Goal: Task Accomplishment & Management: Use online tool/utility

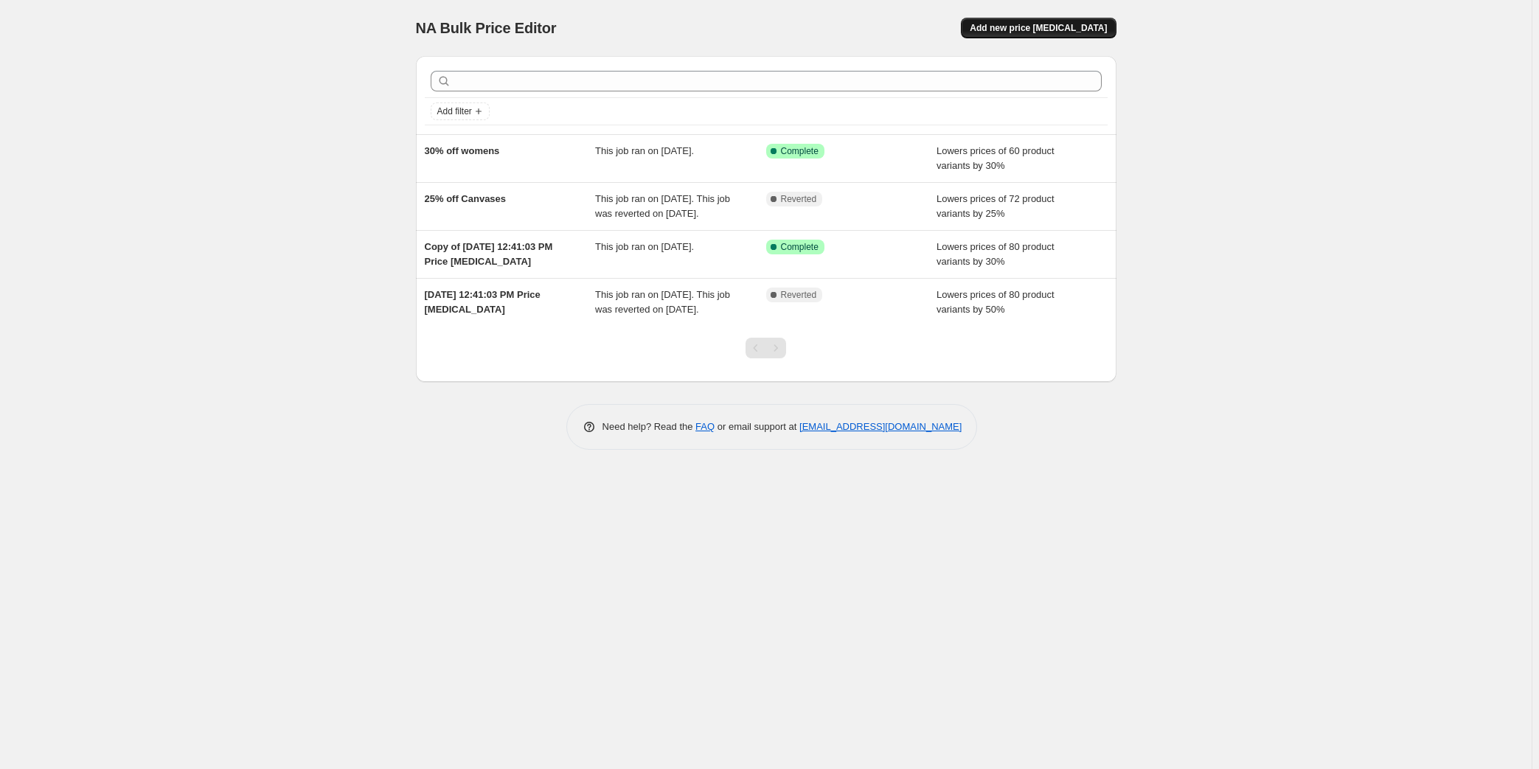
click at [1044, 25] on span "Add new price [MEDICAL_DATA]" at bounding box center [1038, 28] width 137 height 12
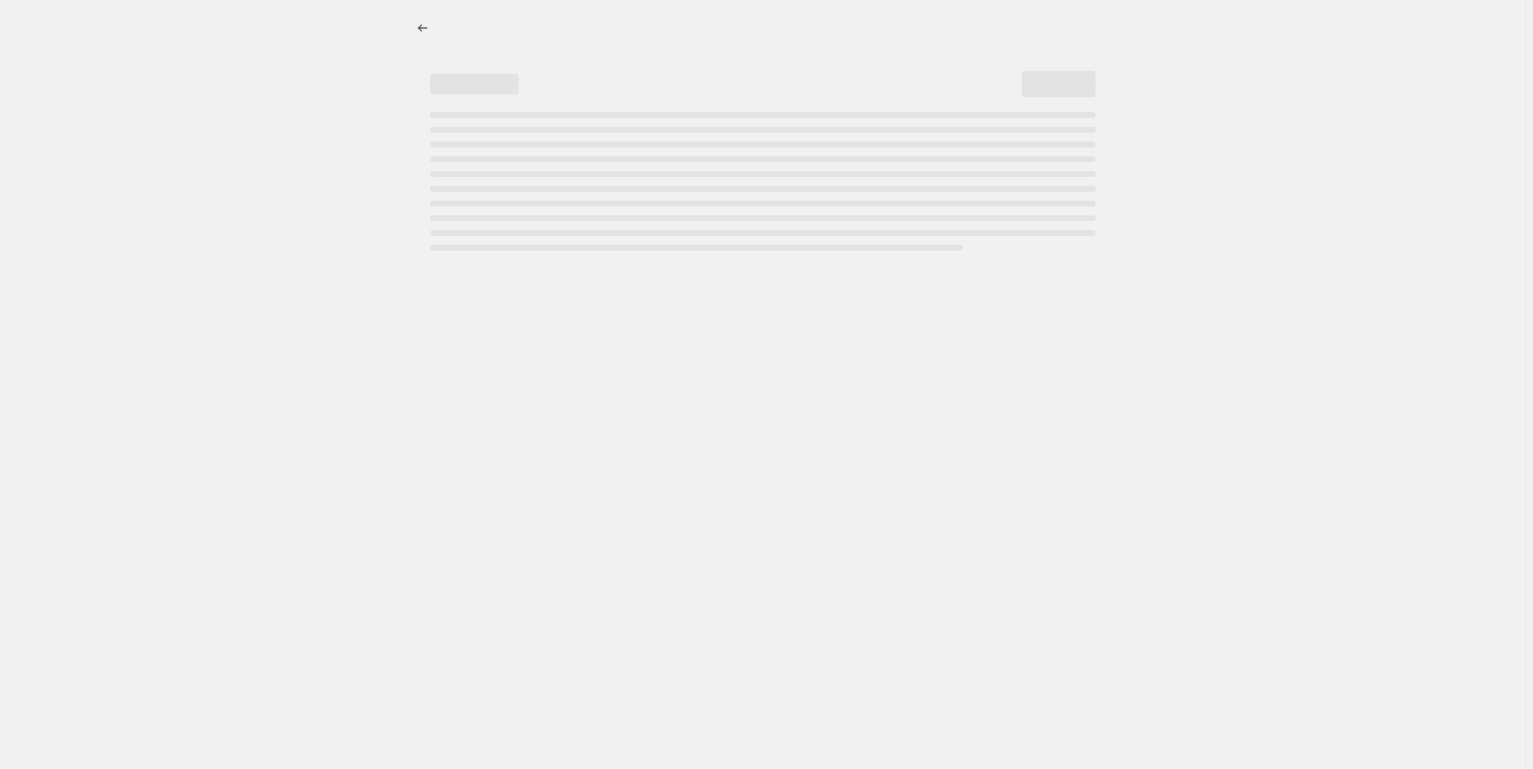
select select "percentage"
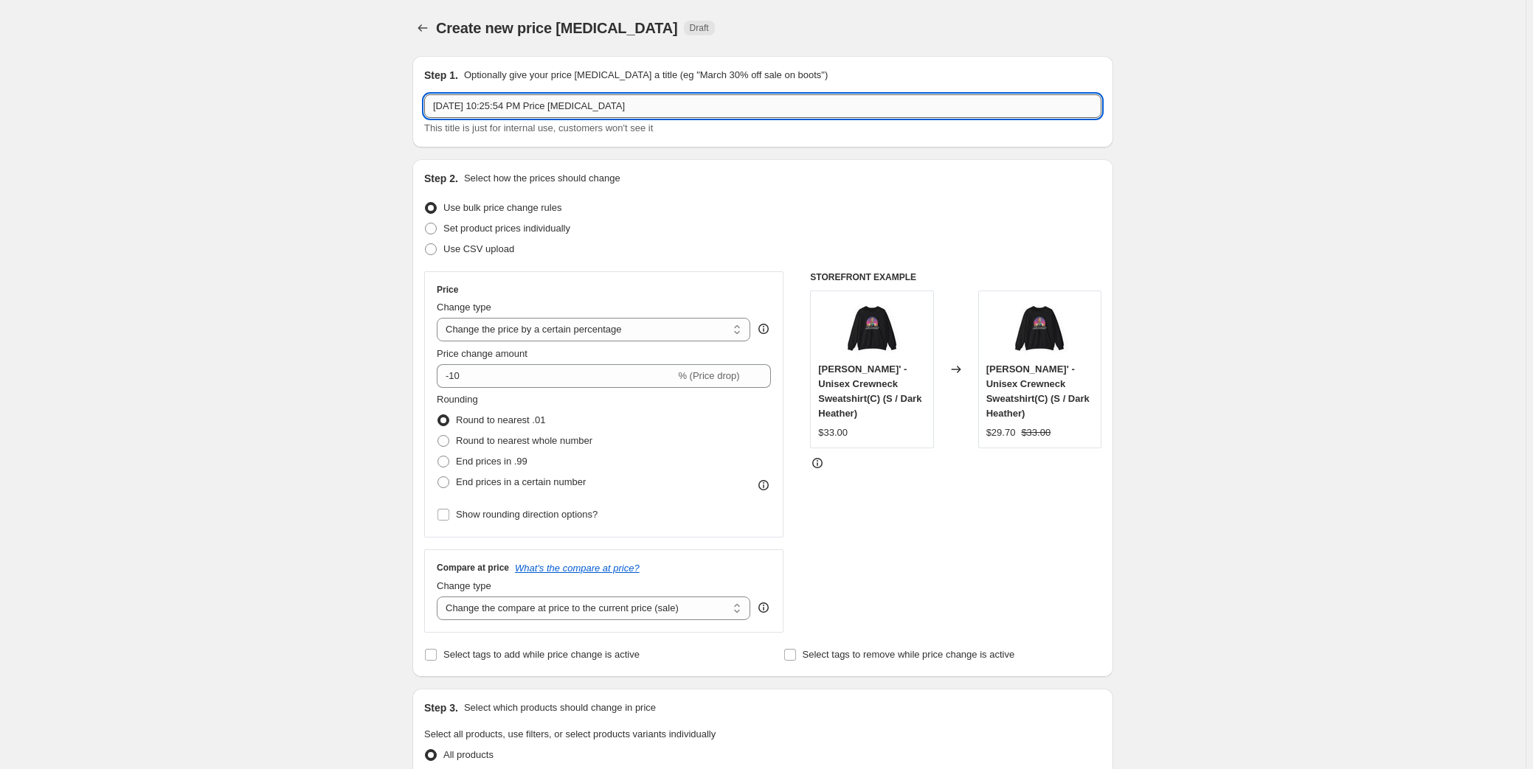
click at [518, 105] on input "Aug 27, 2025, 10:25:54 PM Price change job" at bounding box center [762, 106] width 677 height 24
type input "20% Off Unonkey Tee"
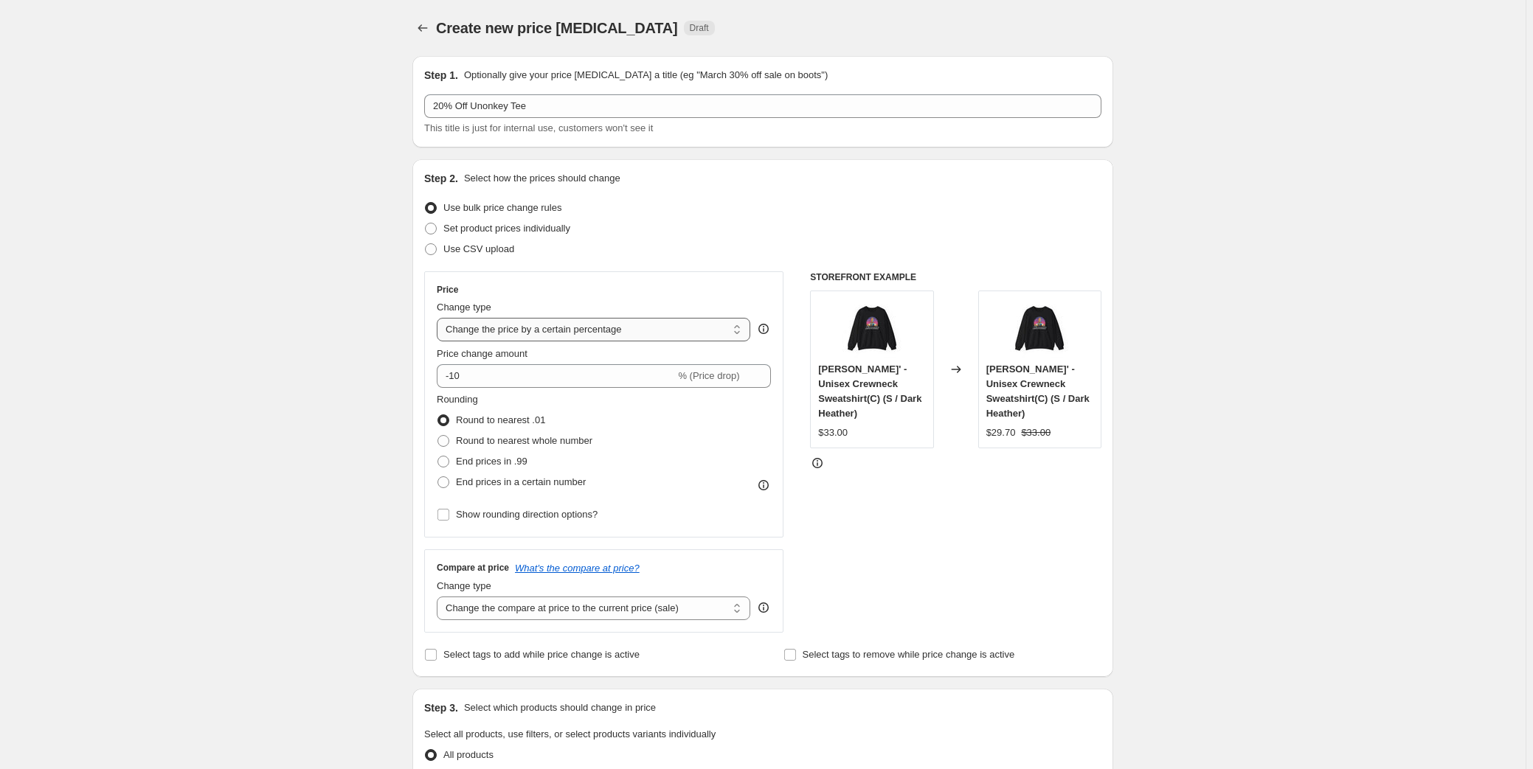
click at [605, 328] on select "Change the price to a certain amount Change the price by a certain amount Chang…" at bounding box center [593, 330] width 313 height 24
click at [440, 318] on select "Change the price to a certain amount Change the price by a certain amount Chang…" at bounding box center [593, 330] width 313 height 24
click at [637, 330] on select "Change the price to a certain amount Change the price by a certain amount Chang…" at bounding box center [593, 330] width 313 height 24
select select "by"
click at [440, 318] on select "Change the price to a certain amount Change the price by a certain amount Chang…" at bounding box center [593, 330] width 313 height 24
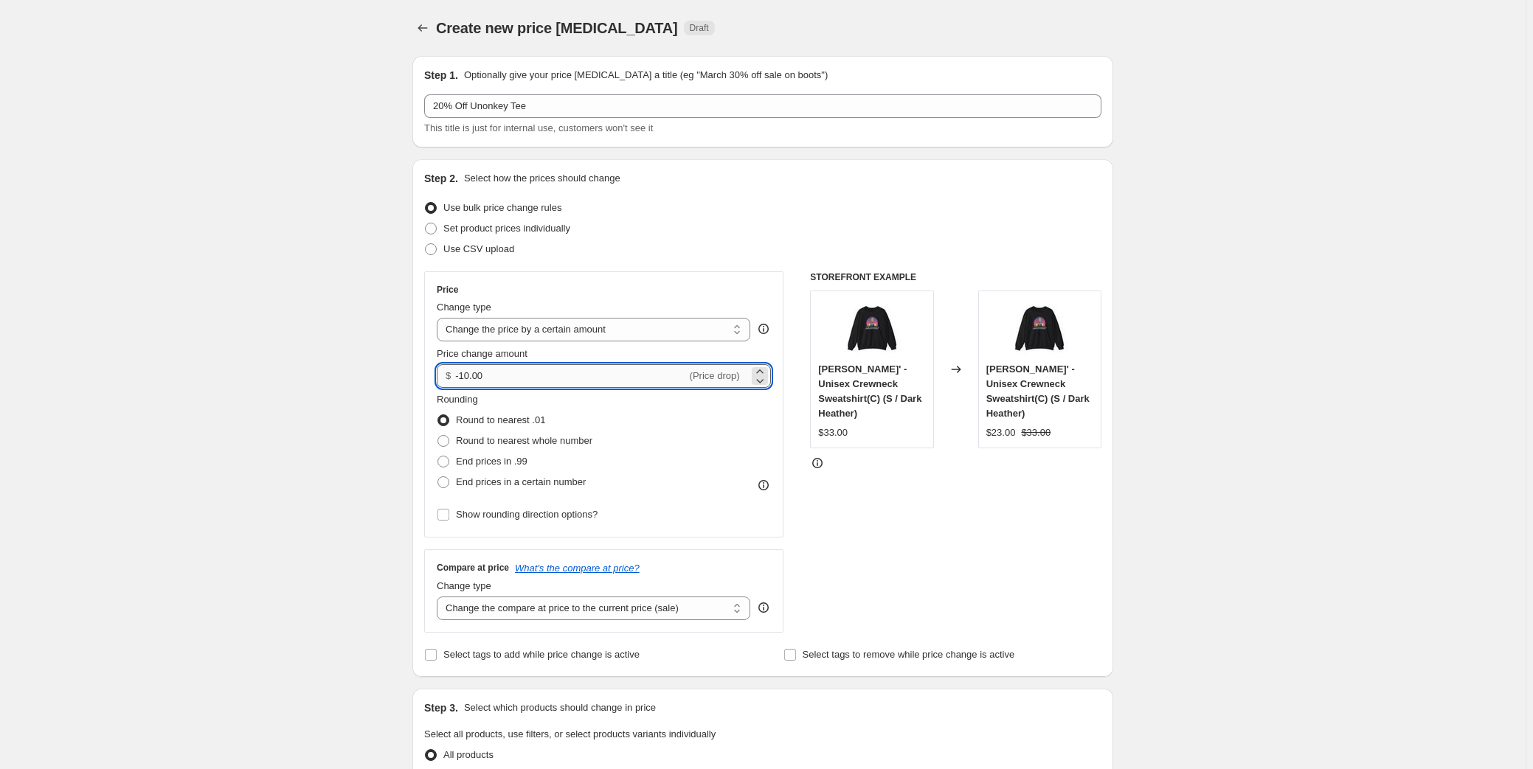
click at [572, 375] on input "-10.00" at bounding box center [570, 376] width 231 height 24
drag, startPoint x: 558, startPoint y: 375, endPoint x: 463, endPoint y: 381, distance: 95.3
click at [463, 381] on input "-10.00" at bounding box center [570, 376] width 231 height 24
type input "-5.00"
click at [640, 409] on div "Rounding Round to nearest .01 Round to nearest whole number End prices in .99 E…" at bounding box center [604, 442] width 334 height 100
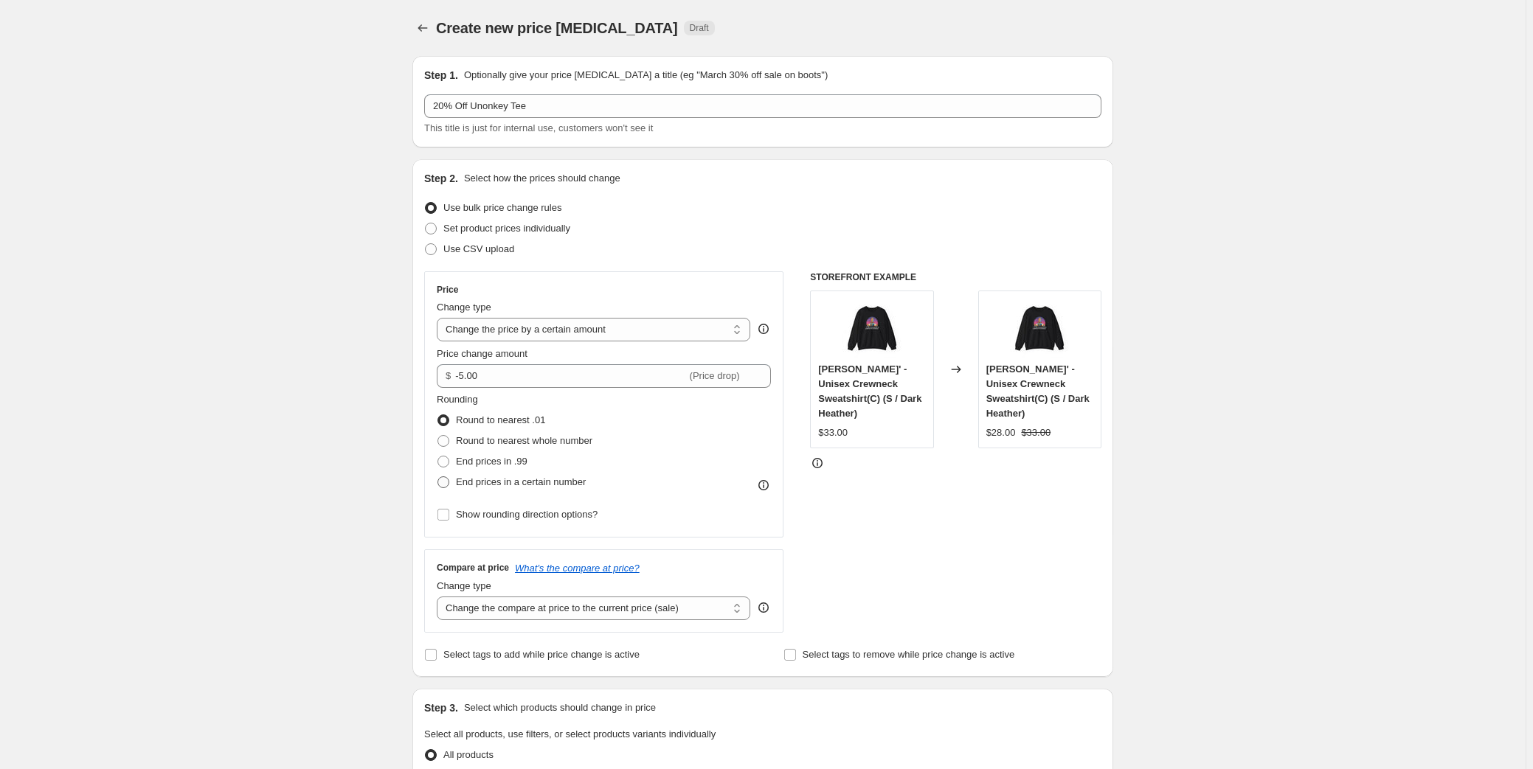
click at [448, 484] on span at bounding box center [443, 483] width 12 height 12
click at [438, 477] on input "End prices in a certain number" at bounding box center [437, 477] width 1 height 1
radio input "true"
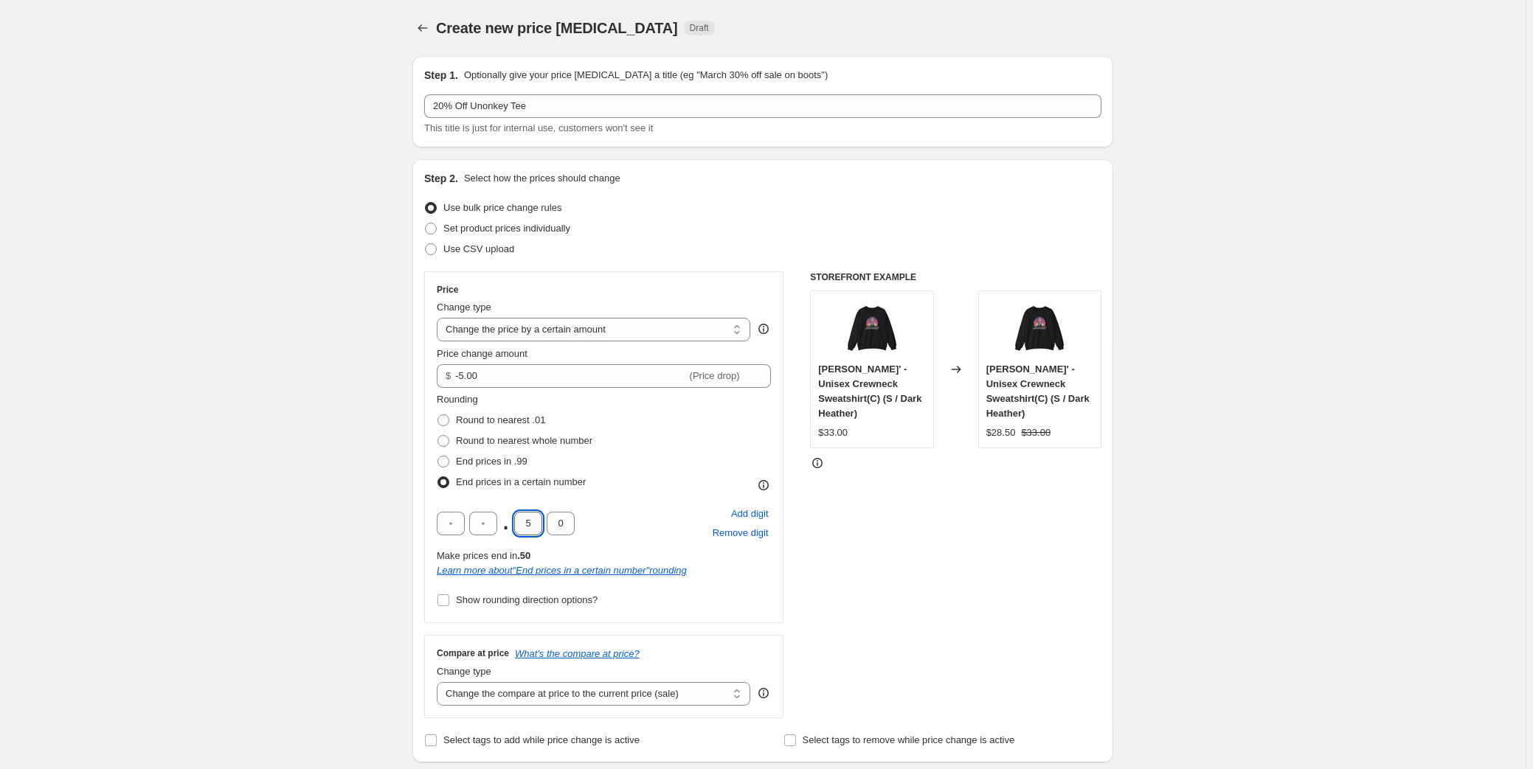
click at [533, 520] on input "5" at bounding box center [528, 524] width 28 height 24
type input "9"
click at [559, 522] on input "0" at bounding box center [561, 524] width 28 height 24
click at [568, 529] on input "0" at bounding box center [561, 524] width 28 height 24
type input "7"
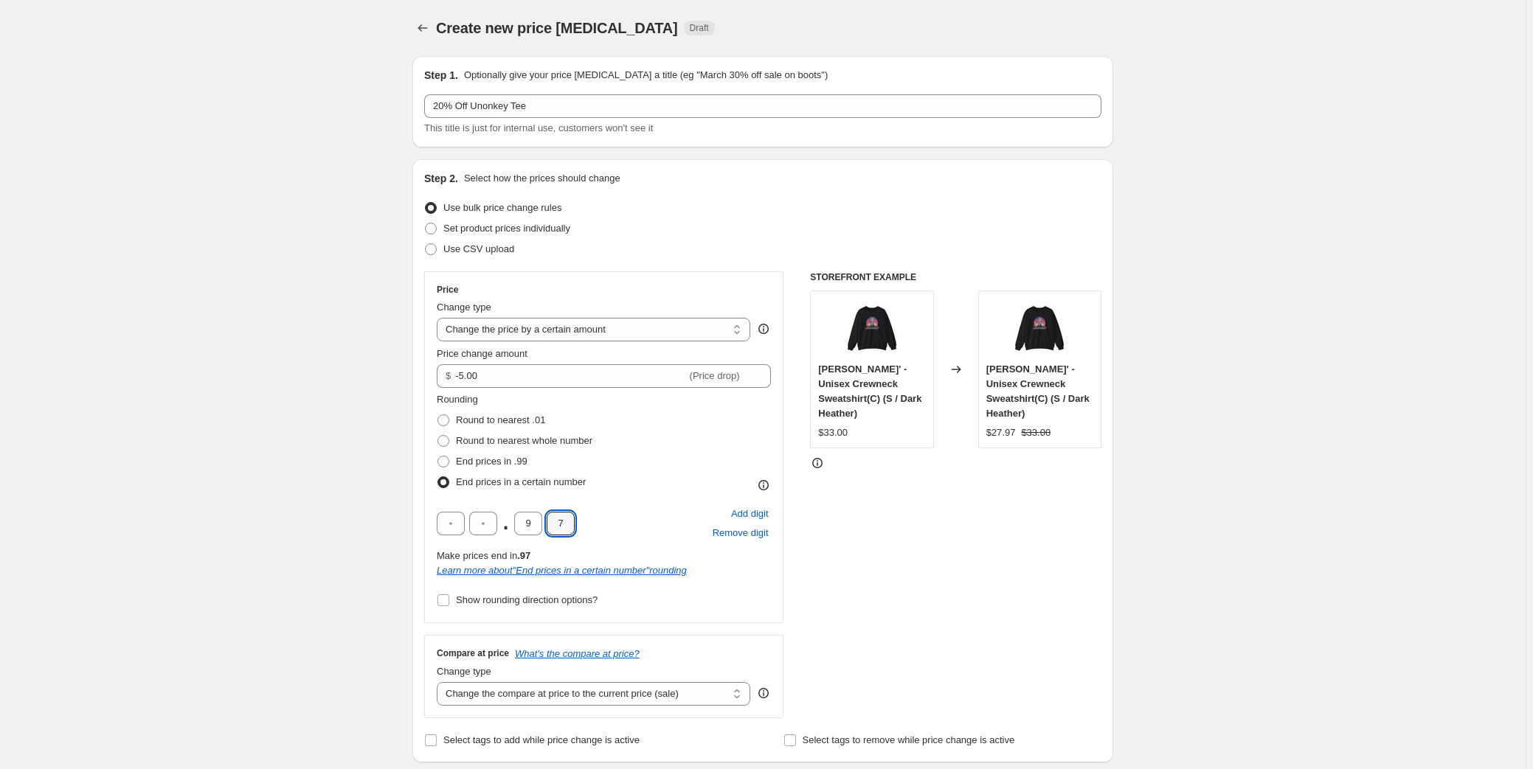
click at [615, 477] on div "Rounding Round to nearest .01 Round to nearest whole number End prices in .99 E…" at bounding box center [604, 442] width 334 height 100
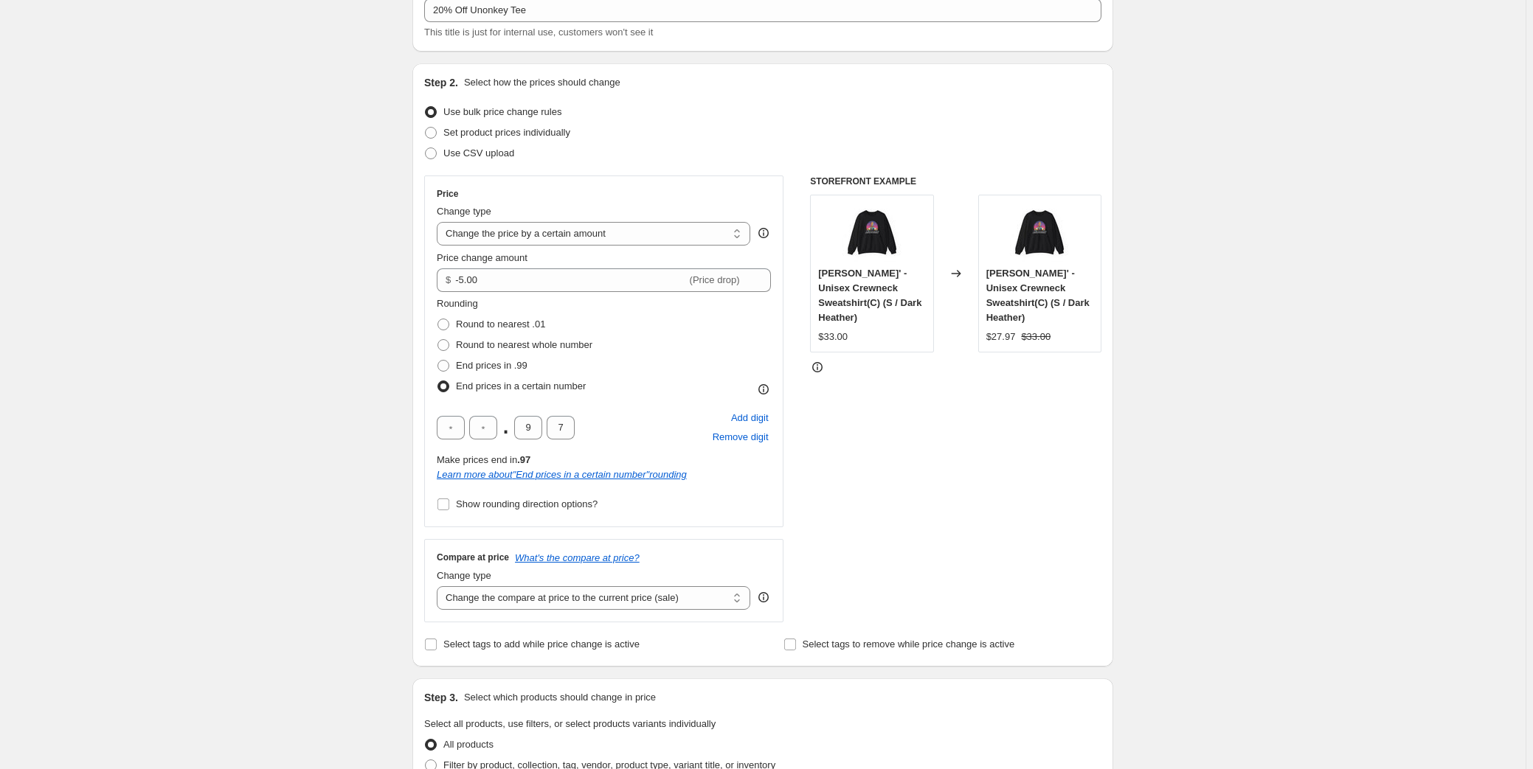
scroll to position [134, 0]
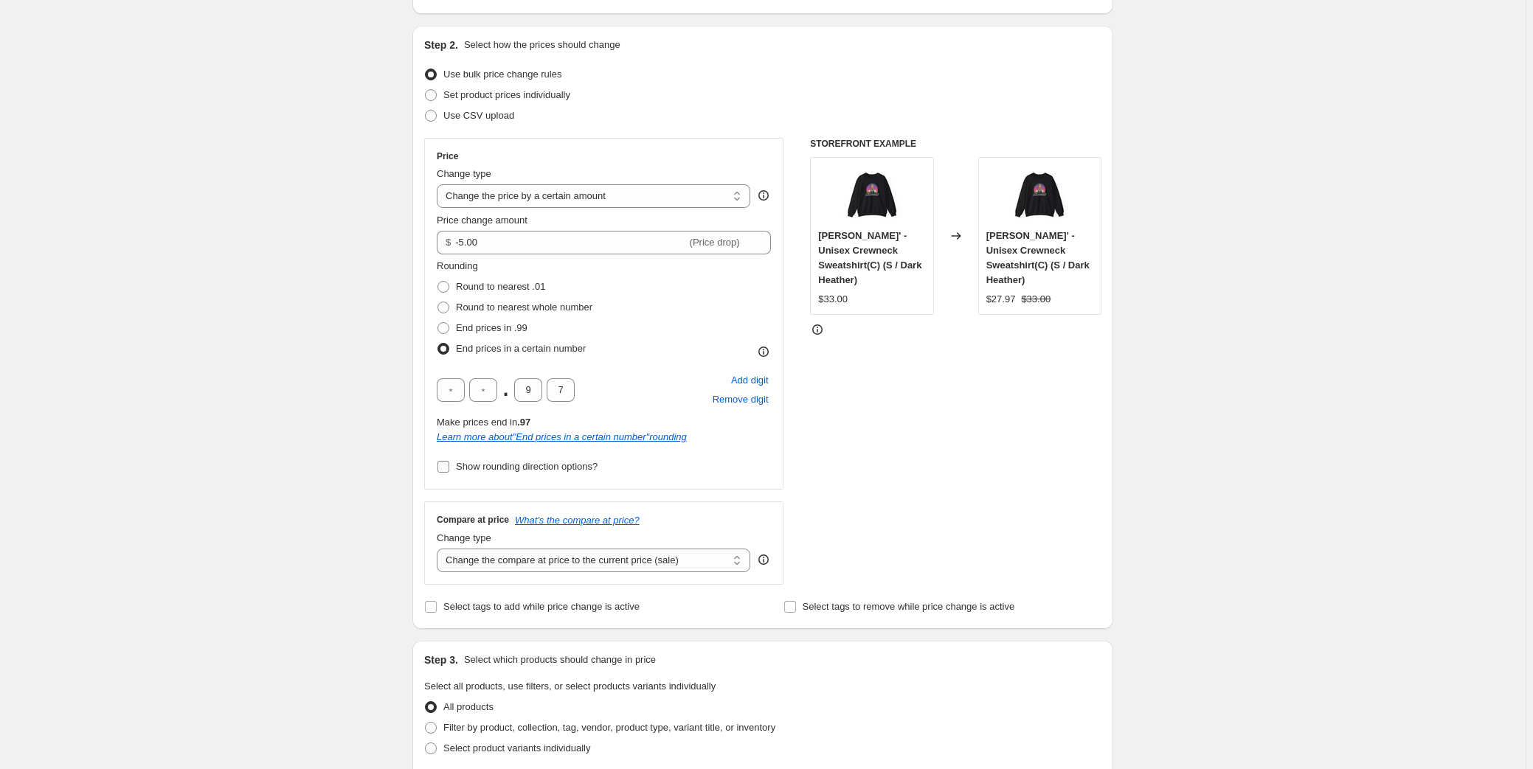
click at [446, 465] on input "Show rounding direction options?" at bounding box center [443, 467] width 12 height 12
checkbox input "true"
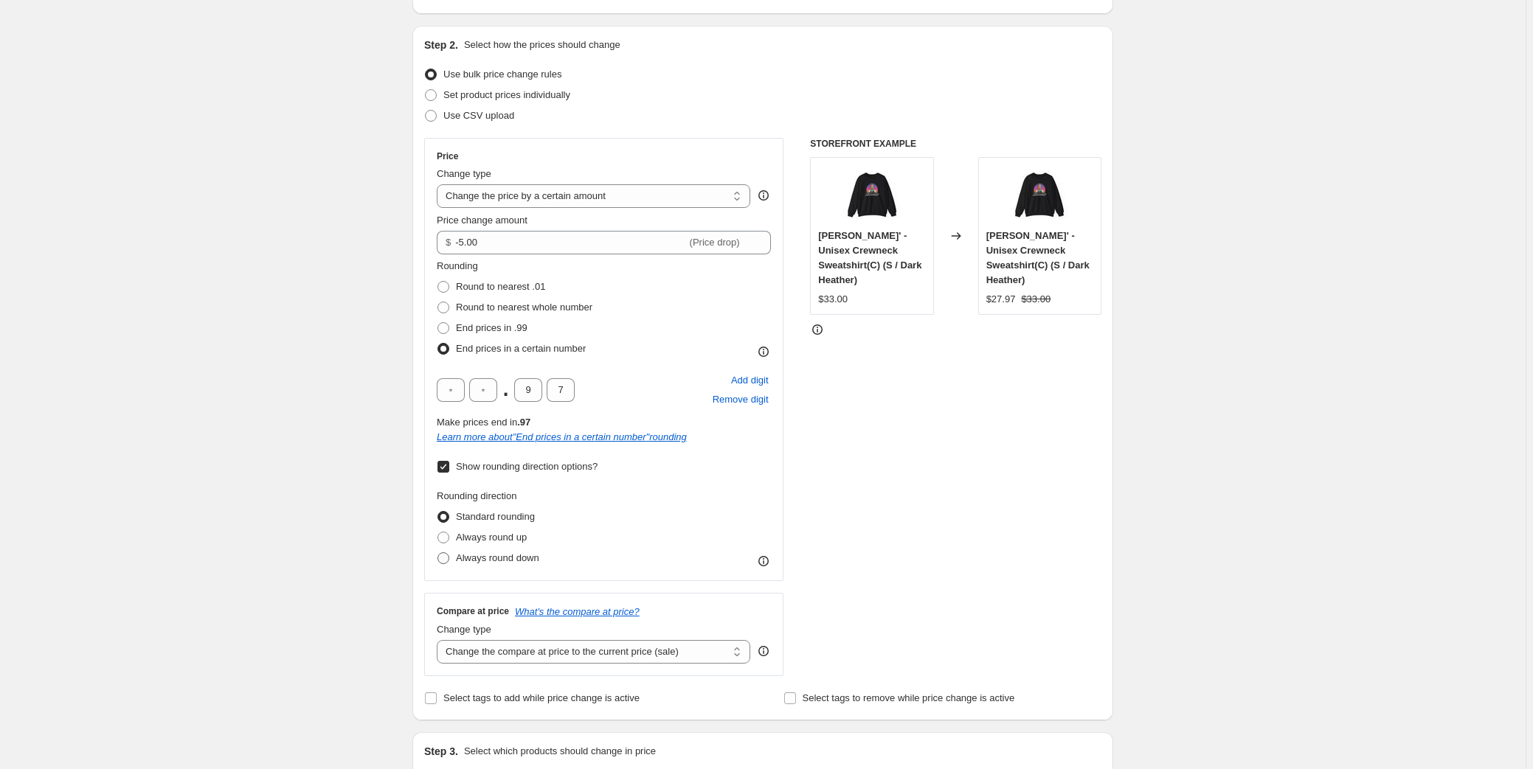
click at [450, 558] on span at bounding box center [443, 558] width 13 height 13
click at [438, 553] on input "Always round down" at bounding box center [437, 552] width 1 height 1
radio input "true"
click at [663, 504] on div "Rounding direction Standard rounding Always round up Always round down" at bounding box center [604, 529] width 334 height 80
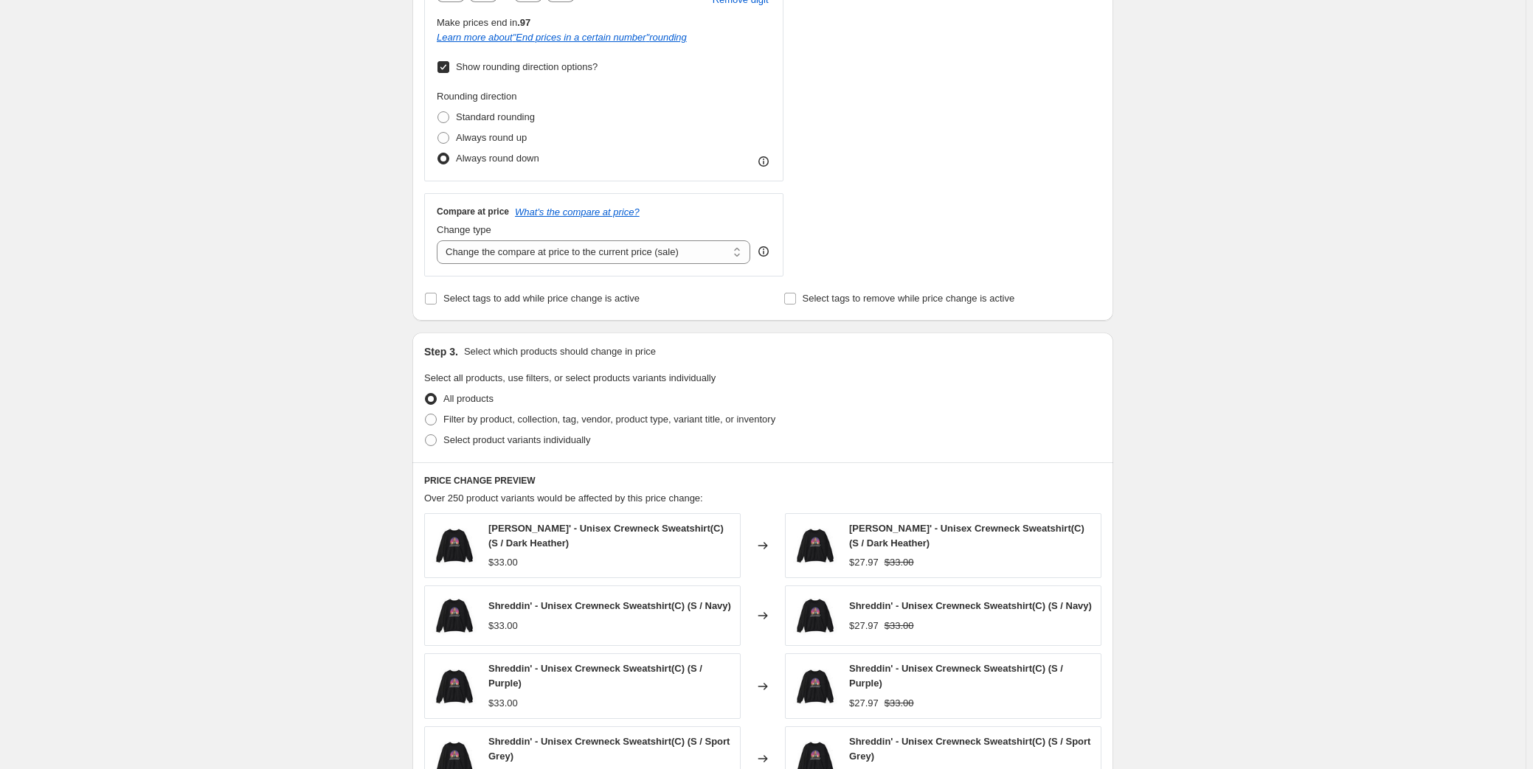
scroll to position [603, 0]
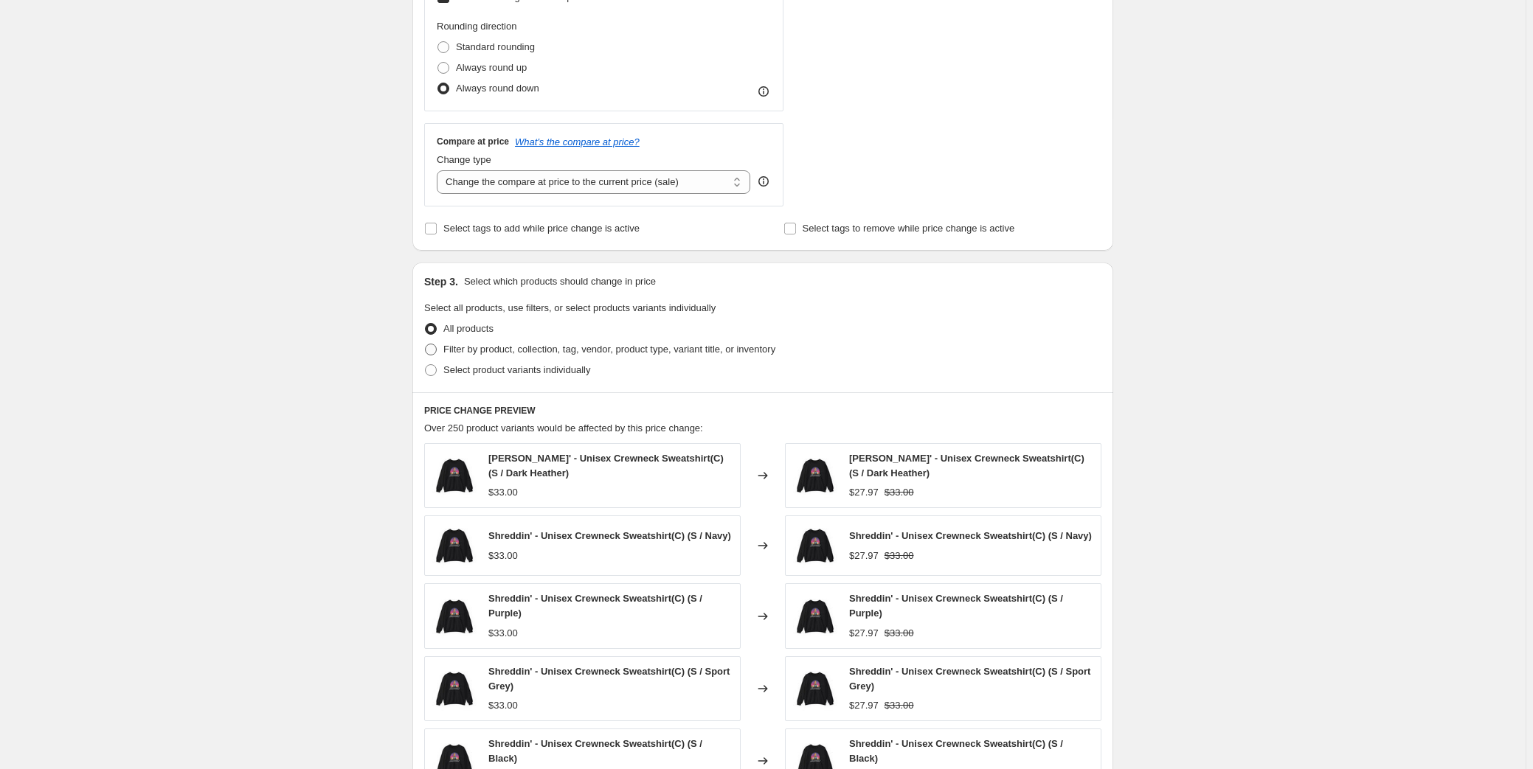
click at [437, 354] on span at bounding box center [431, 350] width 12 height 12
click at [426, 344] on input "Filter by product, collection, tag, vendor, product type, variant title, or inv…" at bounding box center [425, 344] width 1 height 1
radio input "true"
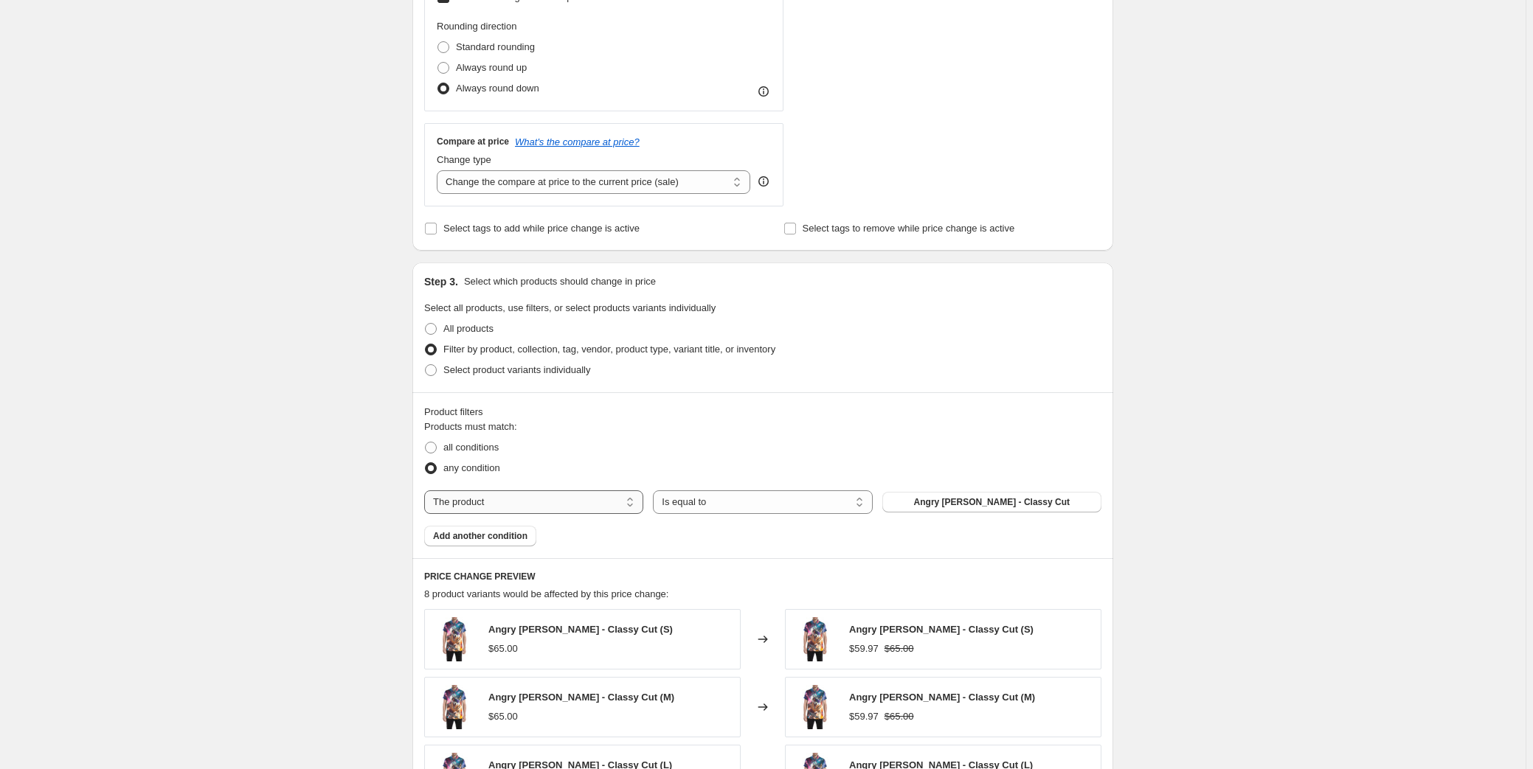
click at [503, 502] on select "The product The product's collection The product's tag The product's vendor The…" at bounding box center [533, 503] width 219 height 24
click at [713, 500] on select "Is equal to Is not equal to" at bounding box center [762, 503] width 219 height 24
click at [947, 505] on span "Angry Rumi - Classy Cut" at bounding box center [992, 502] width 156 height 12
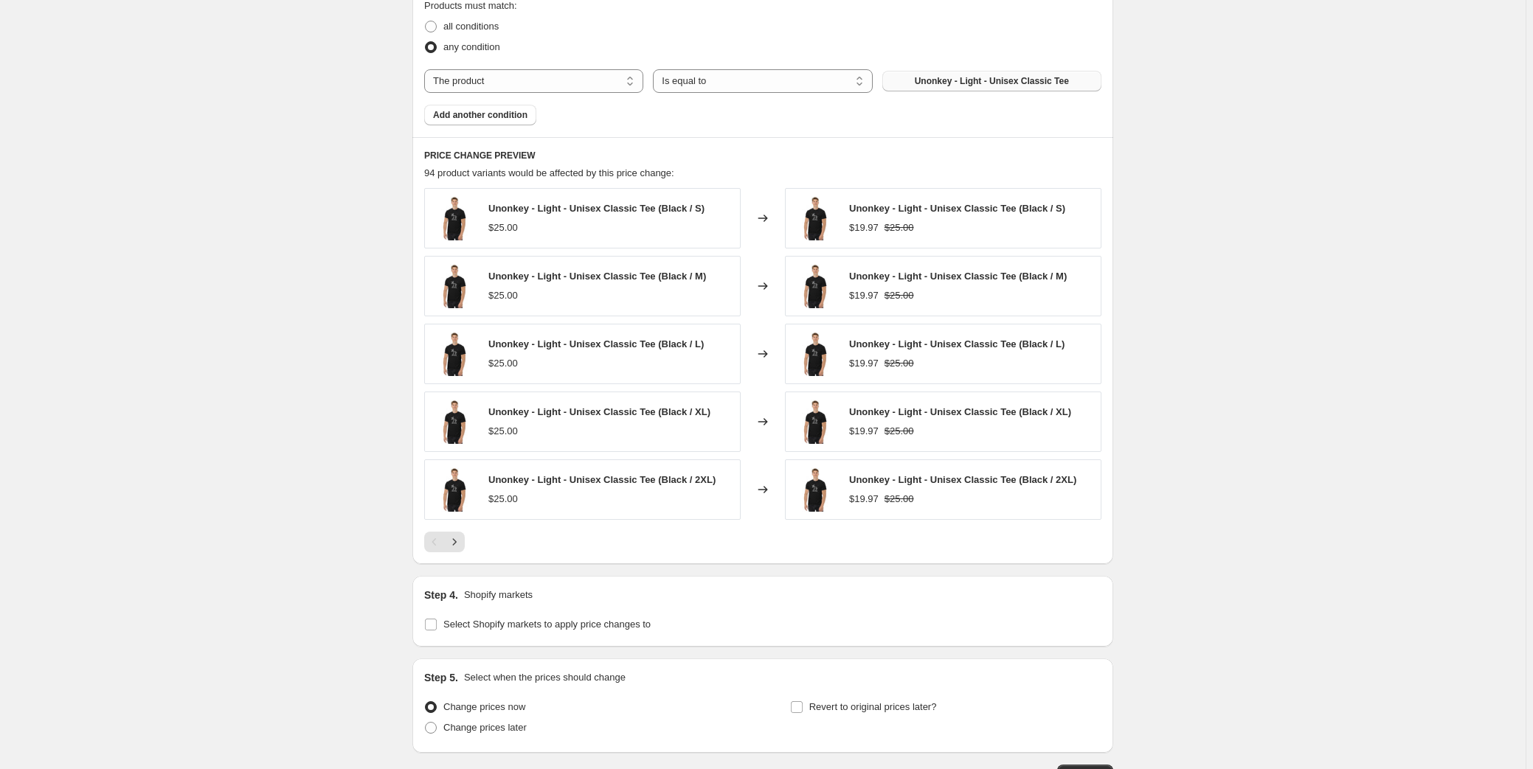
scroll to position [1073, 0]
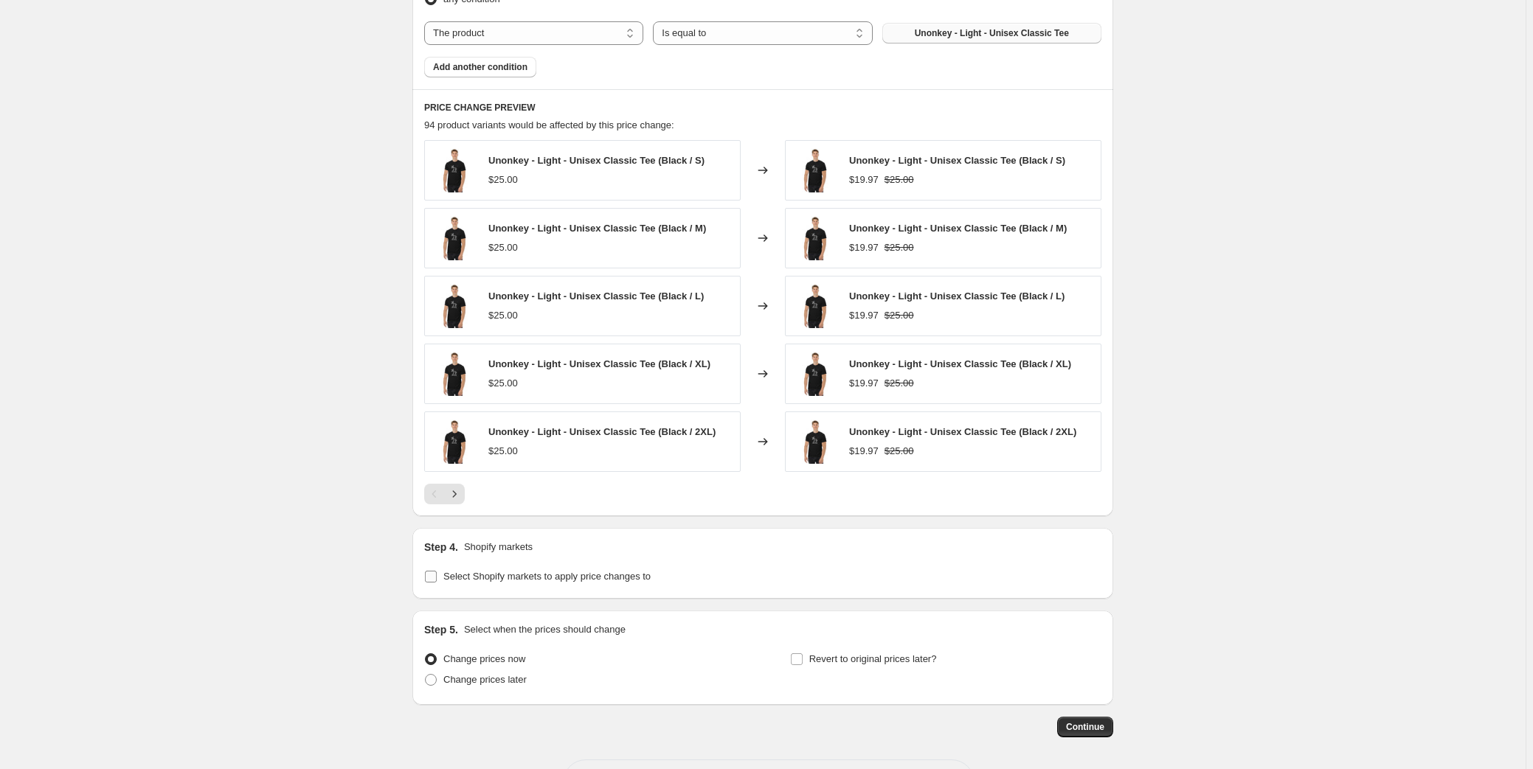
click at [432, 576] on input "Select Shopify markets to apply price changes to" at bounding box center [431, 577] width 12 height 12
checkbox input "true"
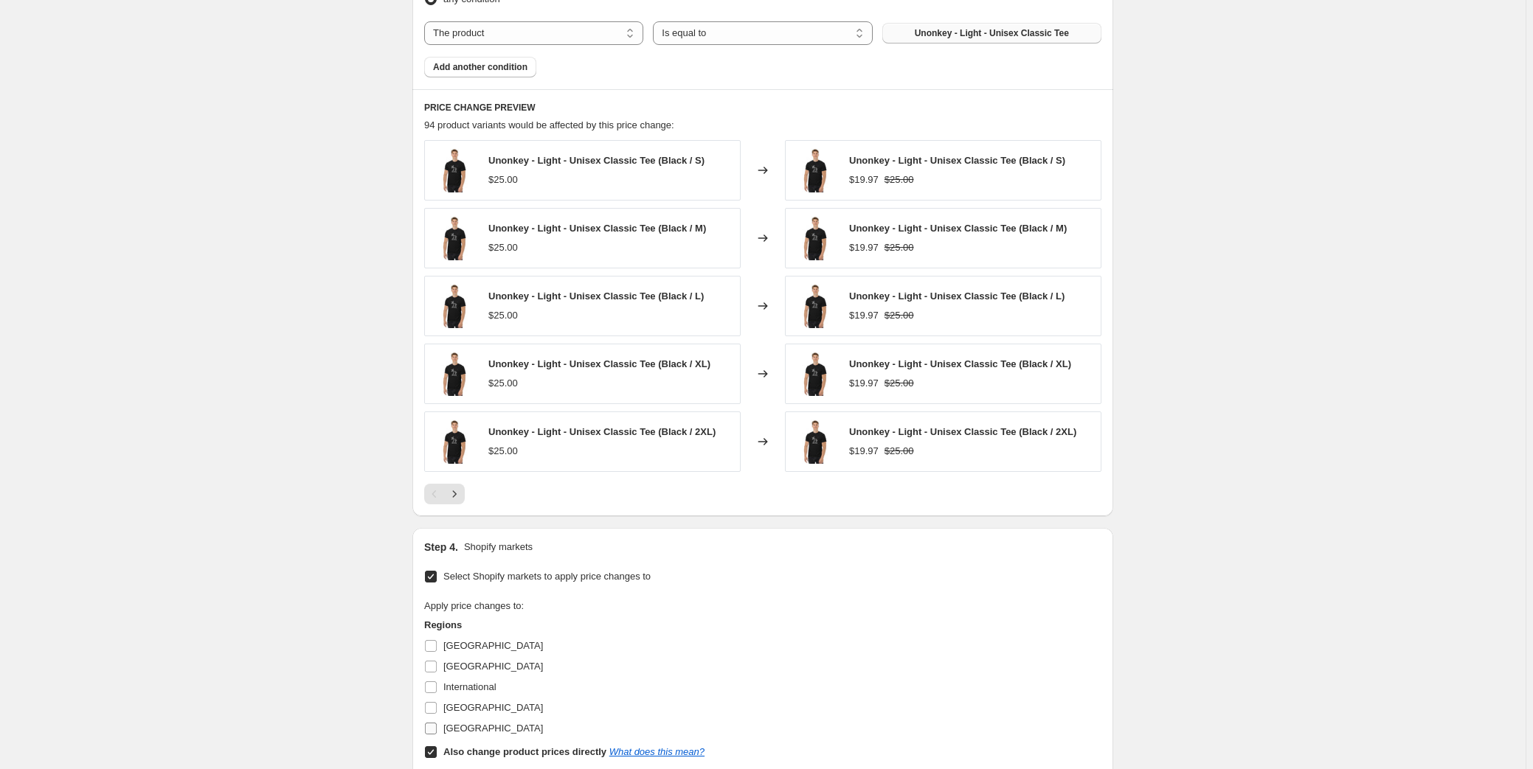
click at [433, 731] on input "United States" at bounding box center [431, 729] width 12 height 12
checkbox input "true"
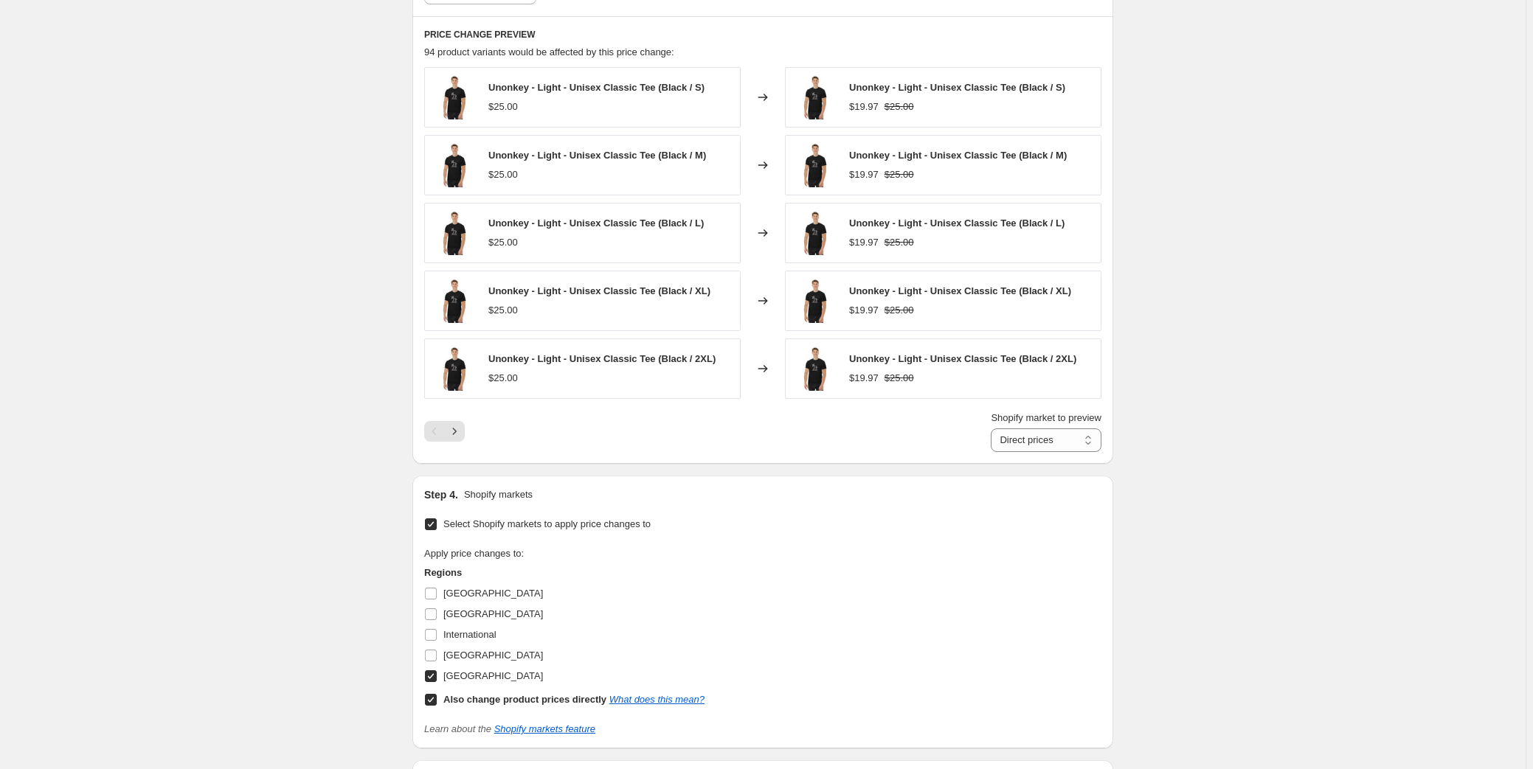
scroll to position [1353, 0]
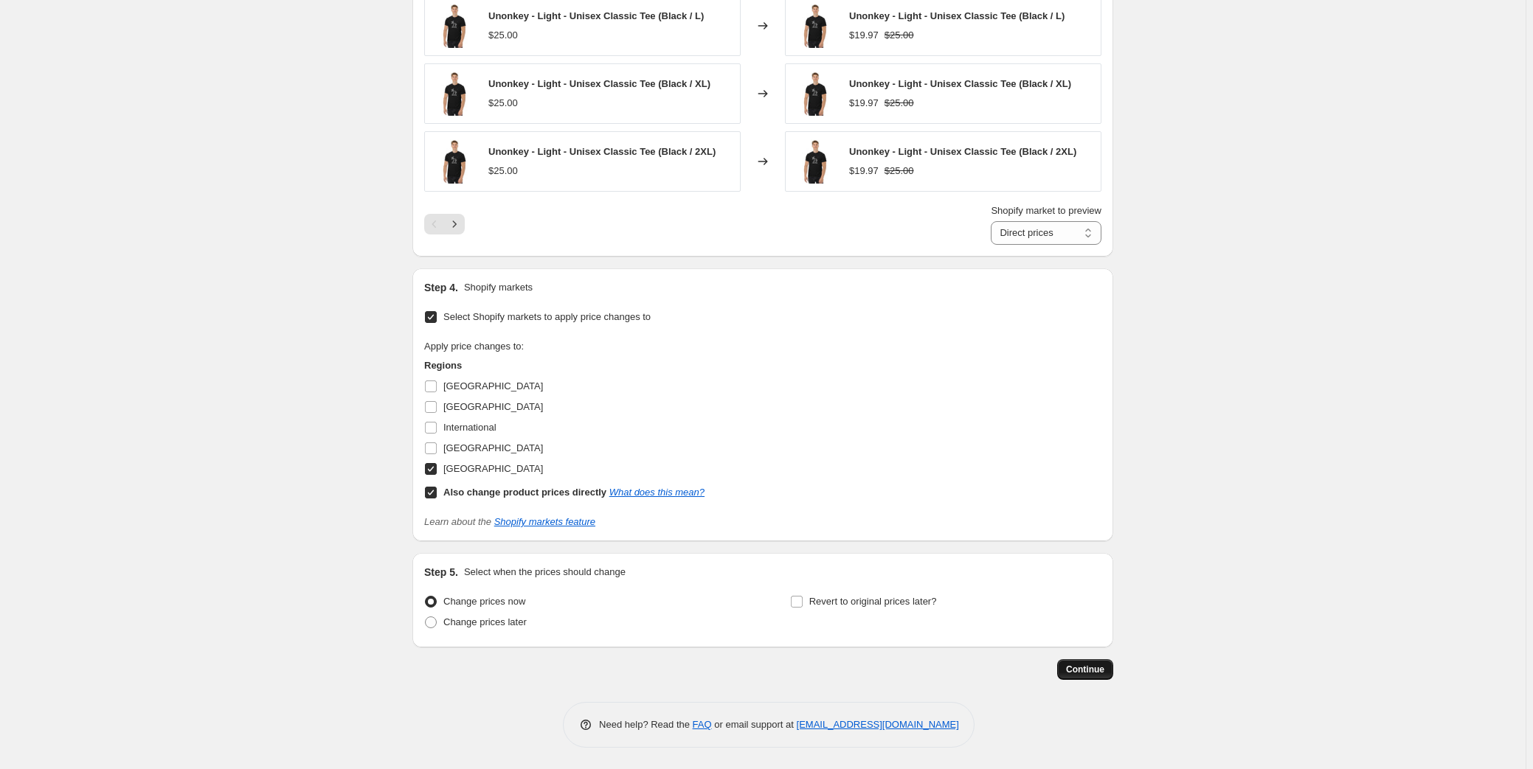
click at [1098, 668] on span "Continue" at bounding box center [1085, 670] width 38 height 12
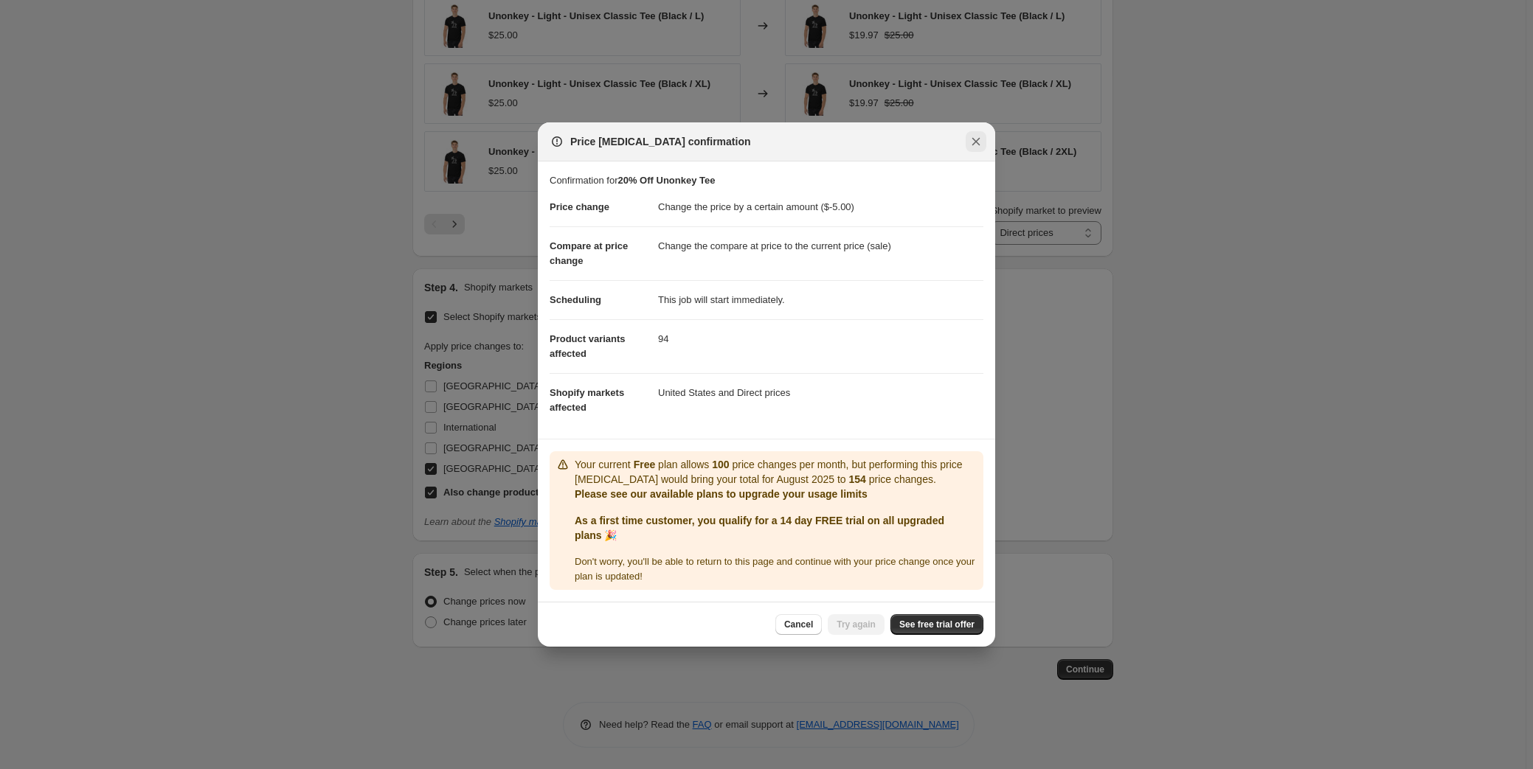
click at [978, 139] on icon "Close" at bounding box center [976, 142] width 8 height 8
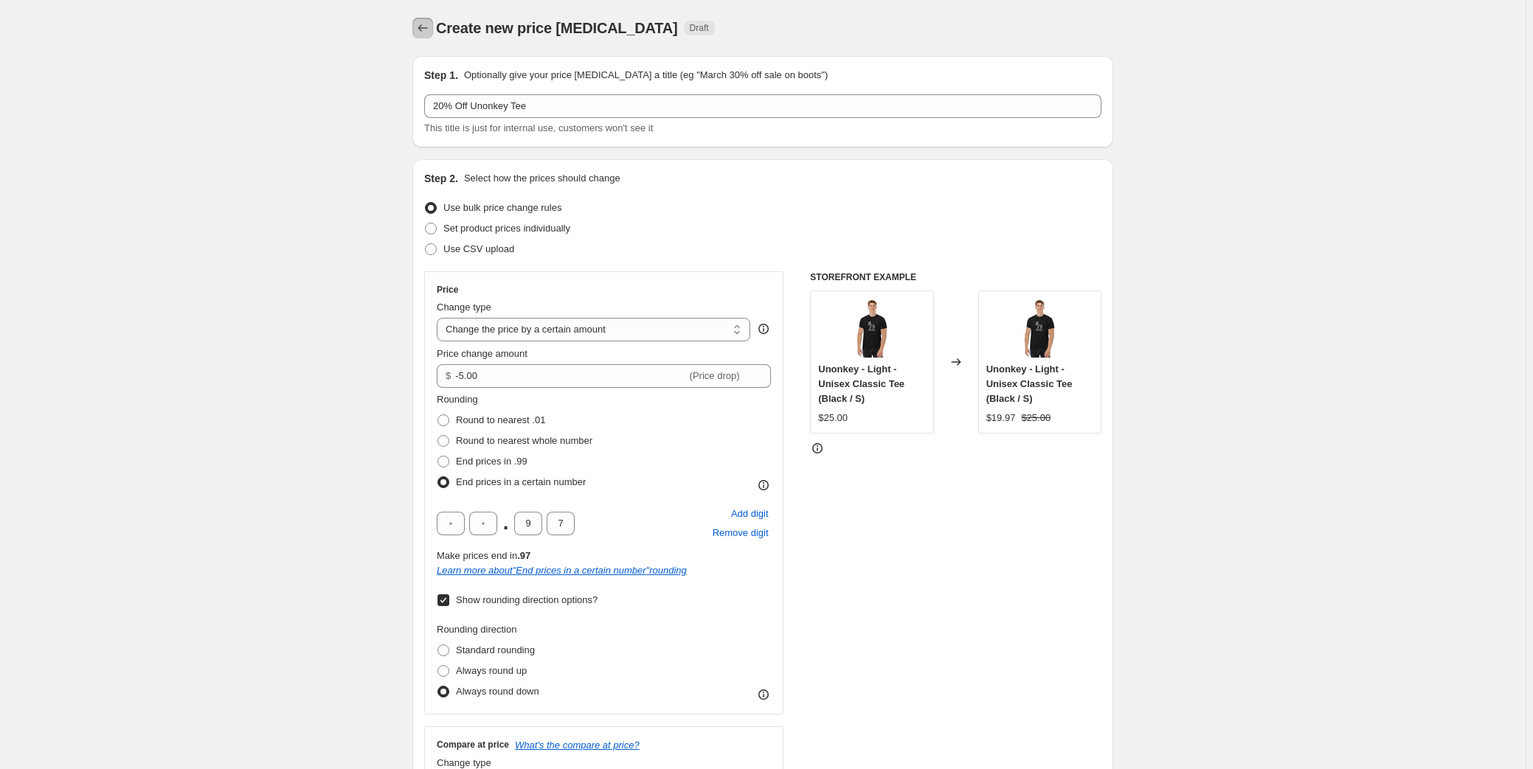
click at [428, 34] on icon "Price change jobs" at bounding box center [422, 28] width 15 height 15
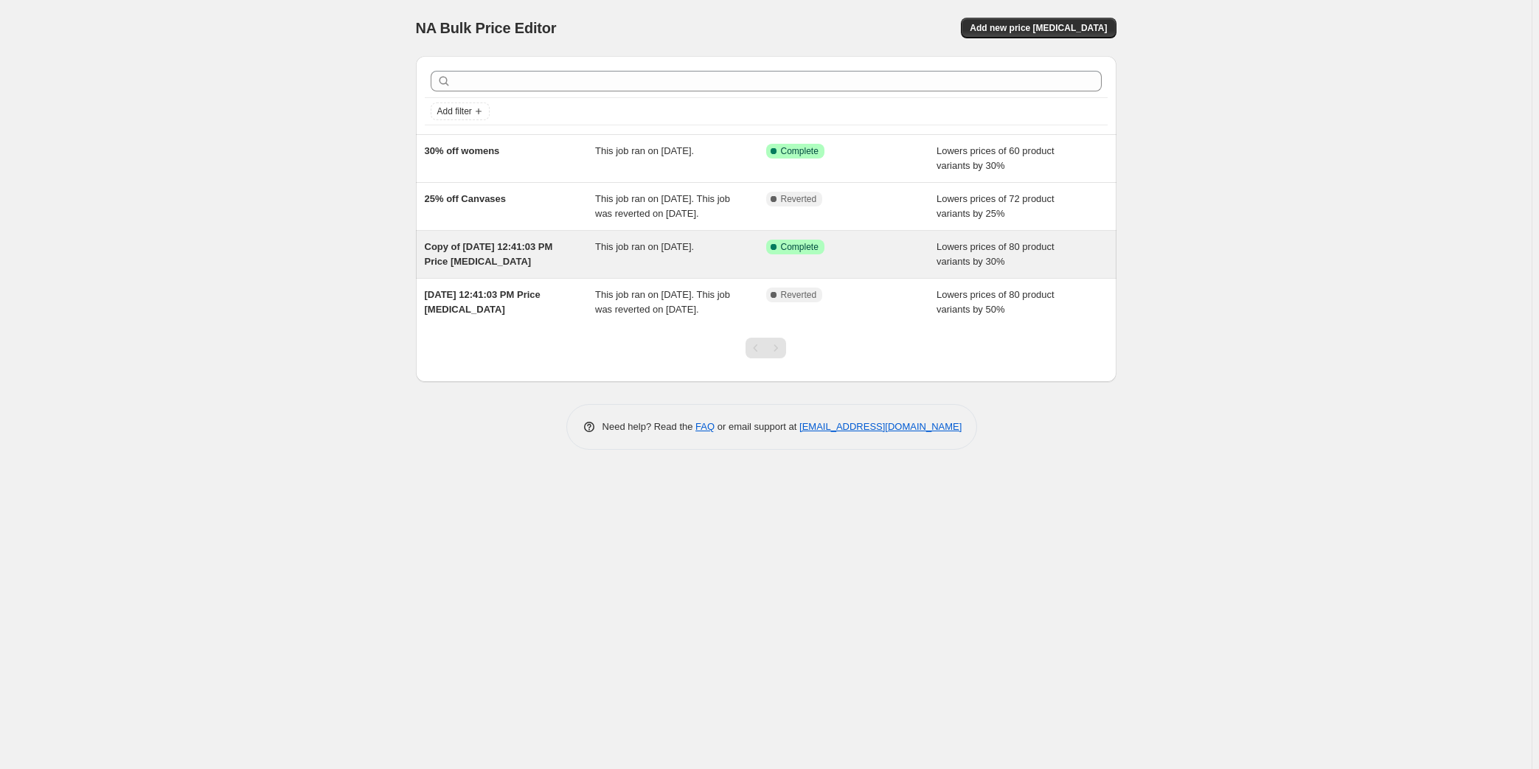
click at [496, 267] on span "Copy of [DATE] 12:41:03 PM Price [MEDICAL_DATA]" at bounding box center [489, 254] width 128 height 26
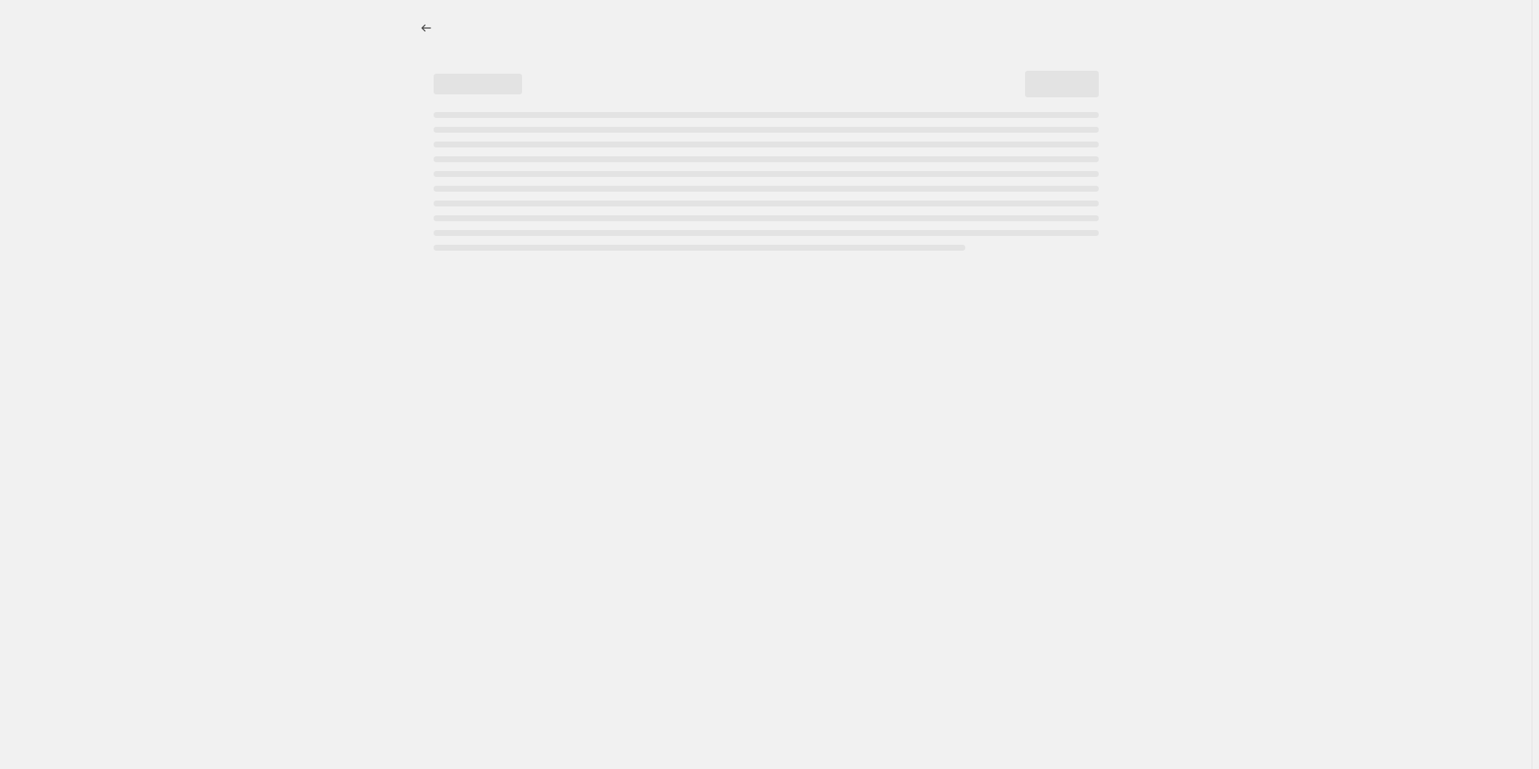
select select "percentage"
select select "collection"
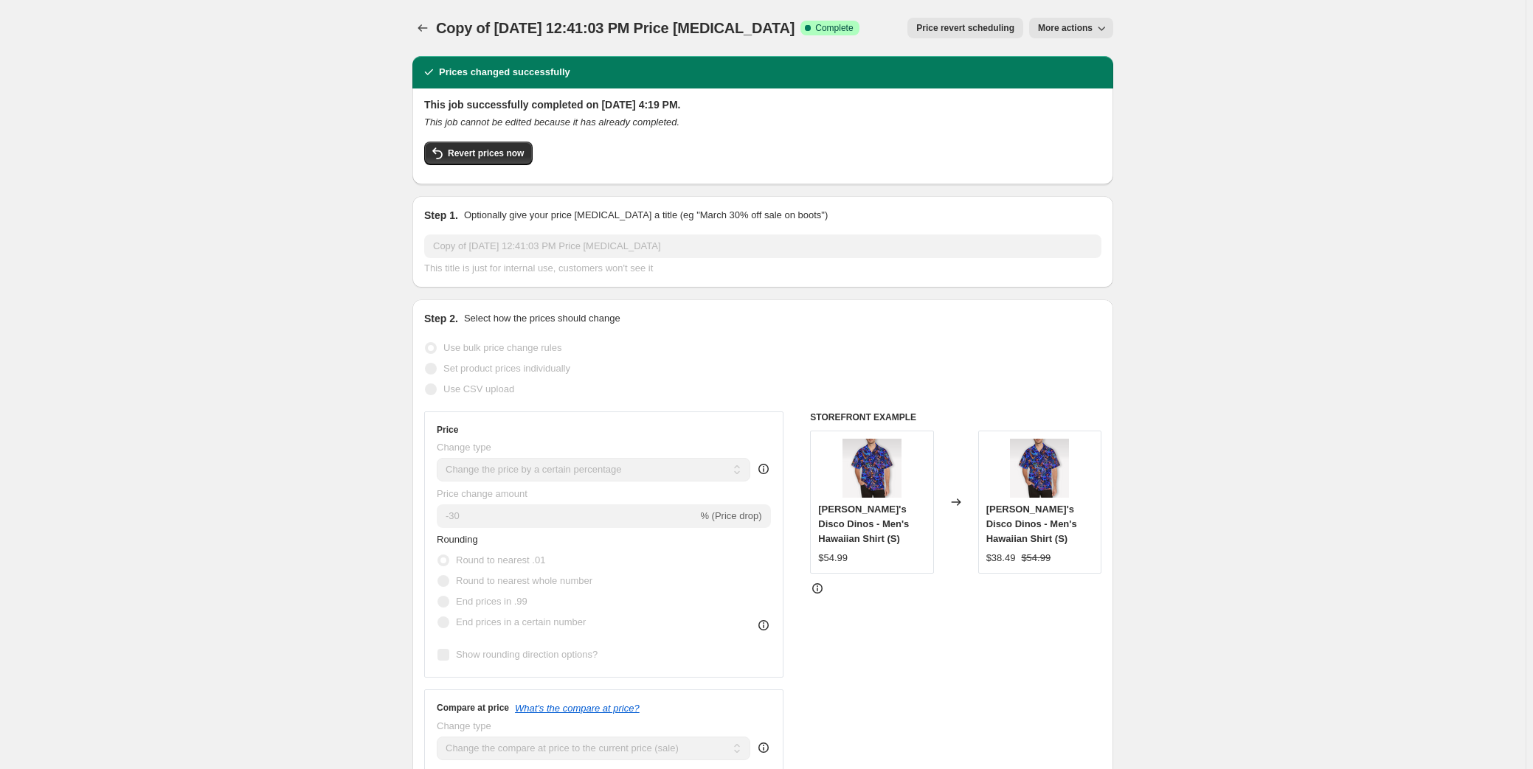
click at [1097, 29] on icon "button" at bounding box center [1101, 28] width 15 height 15
click at [429, 24] on icon "Price change jobs" at bounding box center [422, 28] width 15 height 15
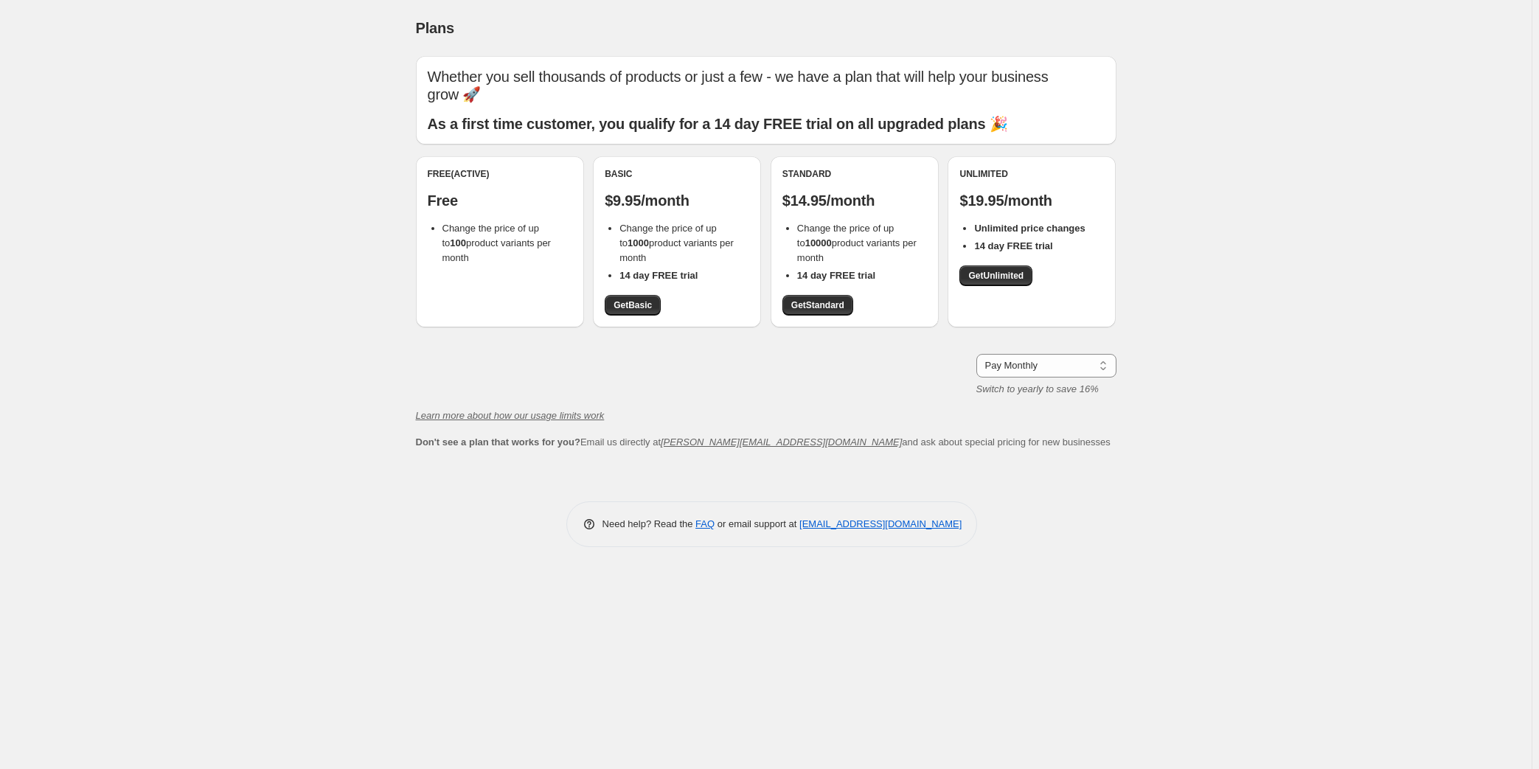
click at [500, 218] on div "Free (Active) Free Change the price of up to 100 product variants per month" at bounding box center [500, 216] width 145 height 97
